Goal: Navigation & Orientation: Find specific page/section

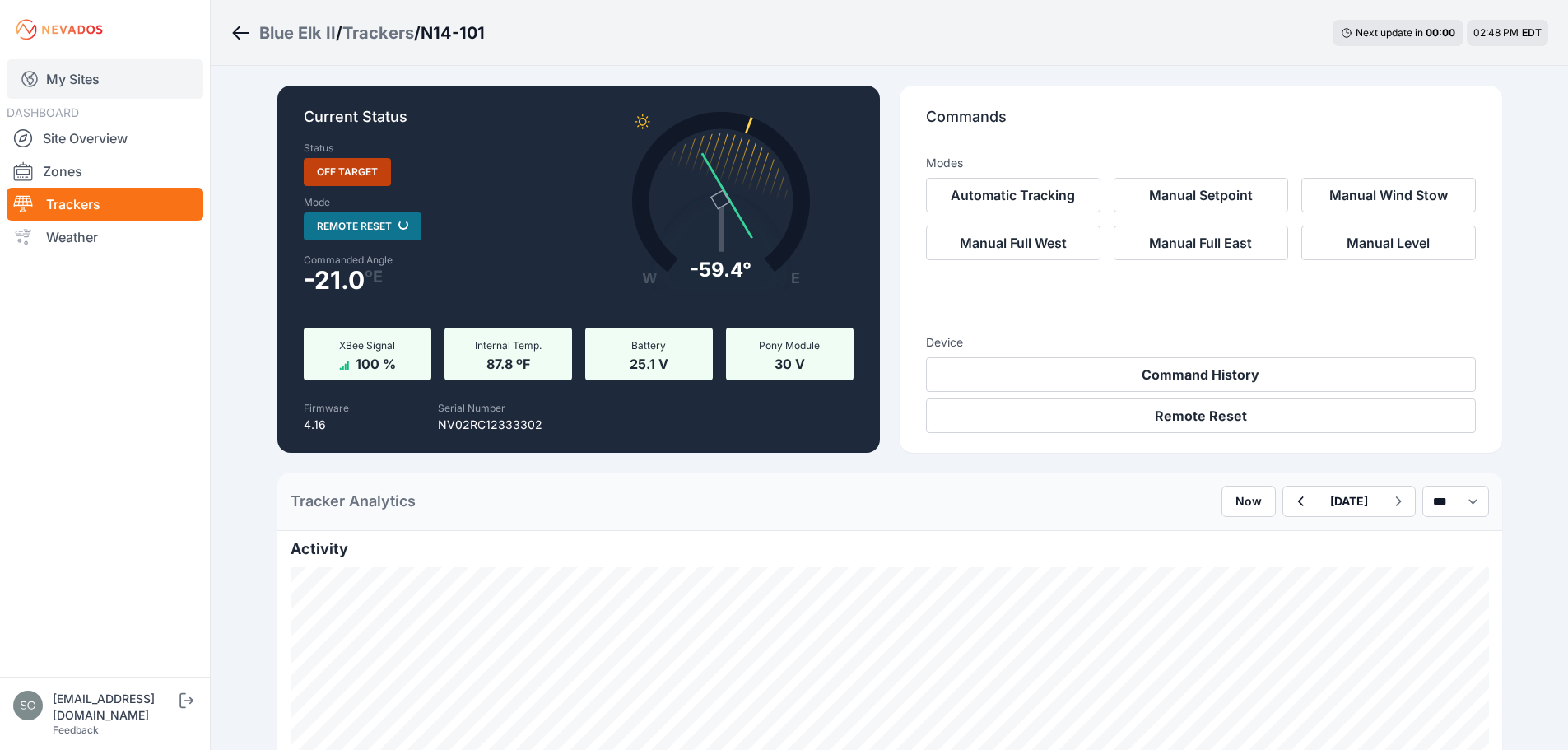
click at [75, 79] on link "My Sites" at bounding box center [104, 79] width 196 height 39
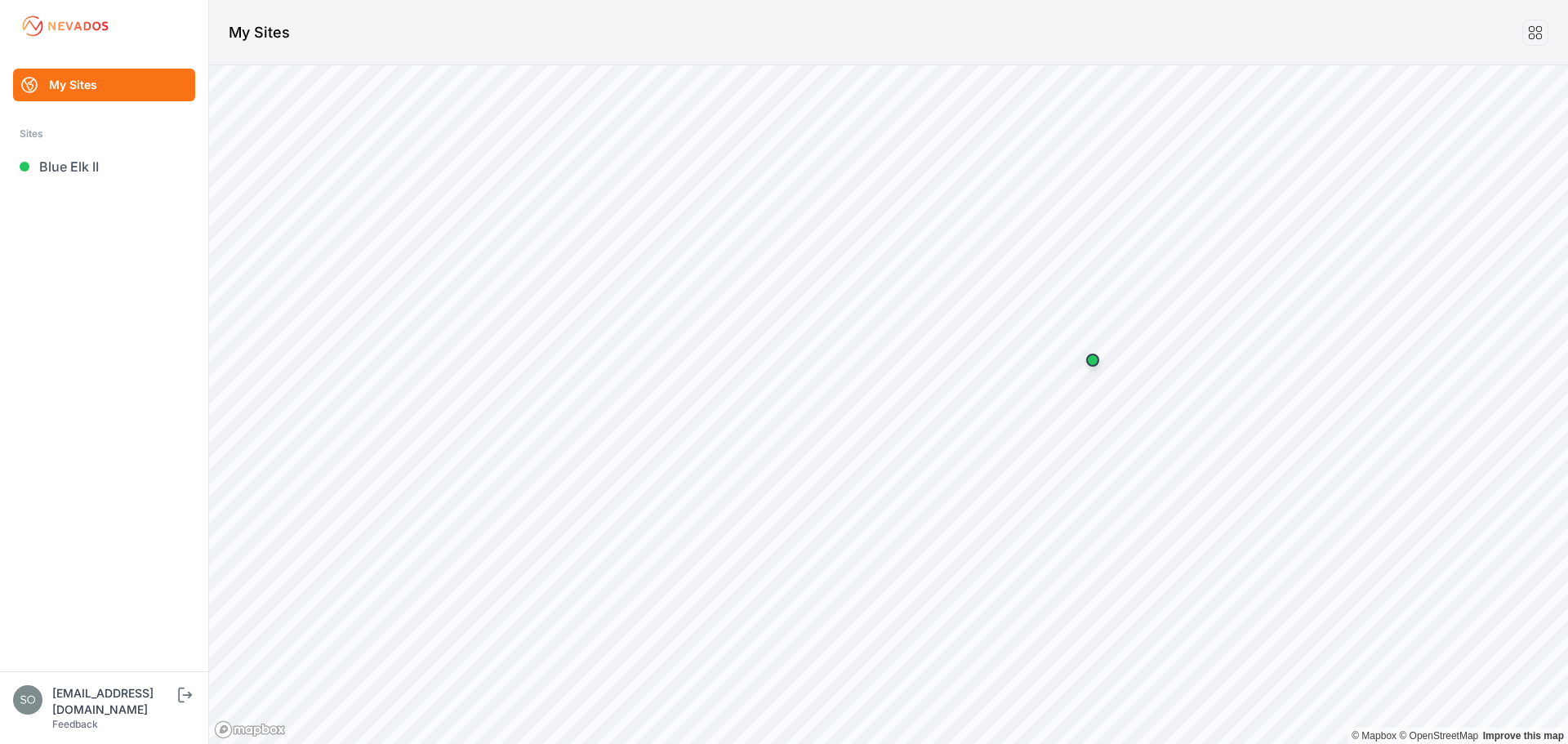
click at [101, 183] on ul "My Sites Sites Blue Elk II" at bounding box center [104, 369] width 169 height 602
click at [108, 175] on link "Blue Elk II" at bounding box center [105, 167] width 182 height 33
